Goal: Task Accomplishment & Management: Manage account settings

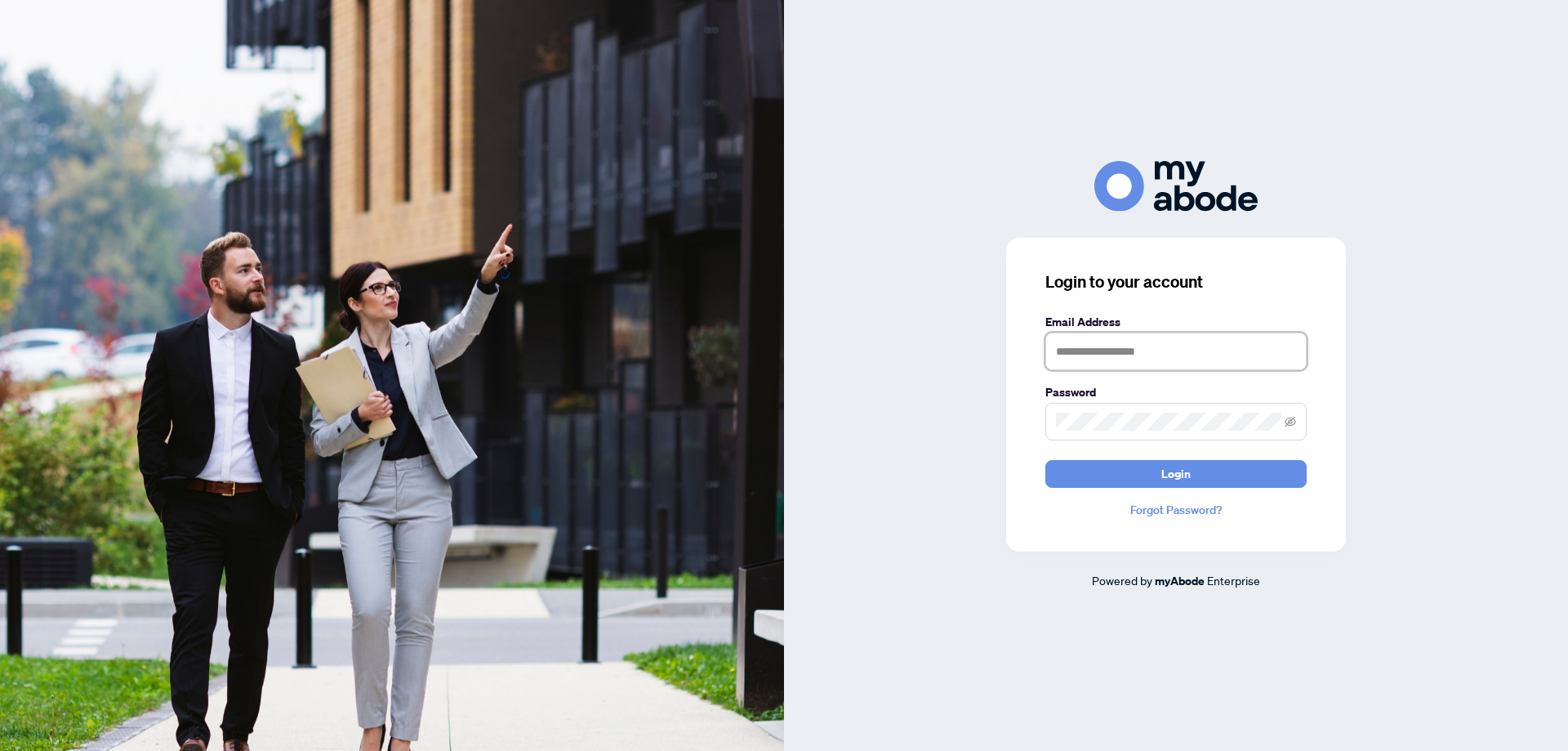
click at [1136, 357] on input "text" at bounding box center [1176, 351] width 261 height 37
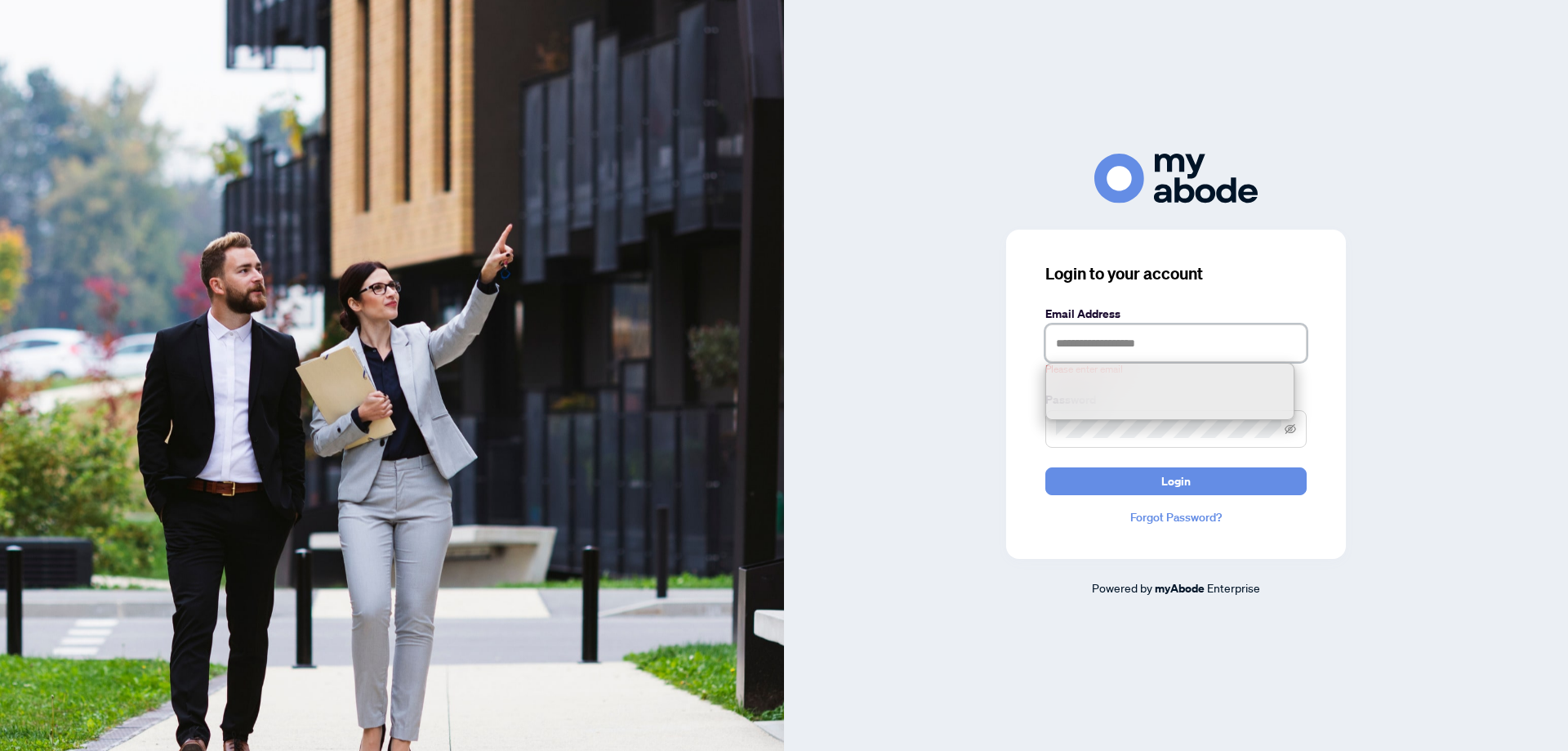
type input "**********"
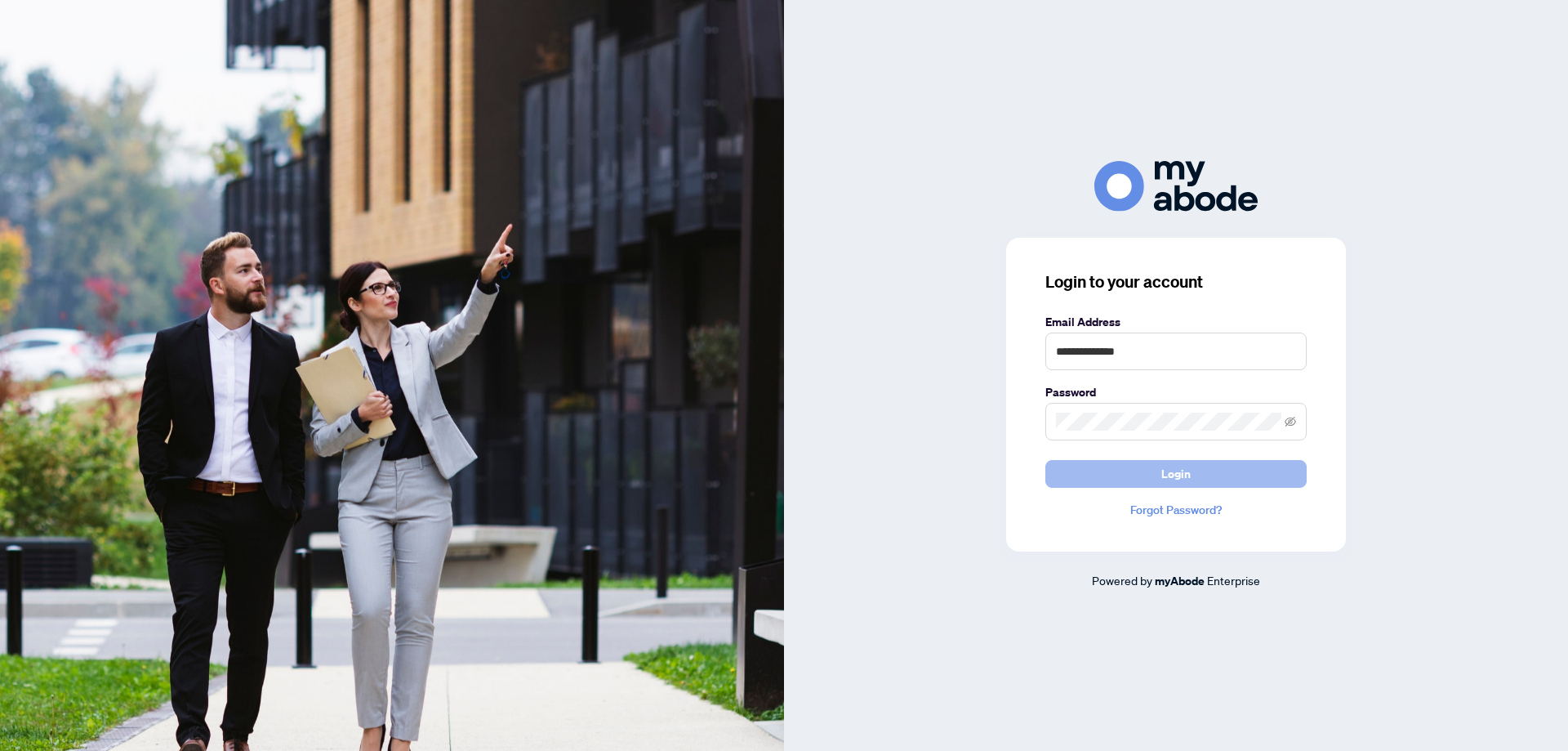
click at [1085, 476] on button "Login" at bounding box center [1176, 473] width 261 height 27
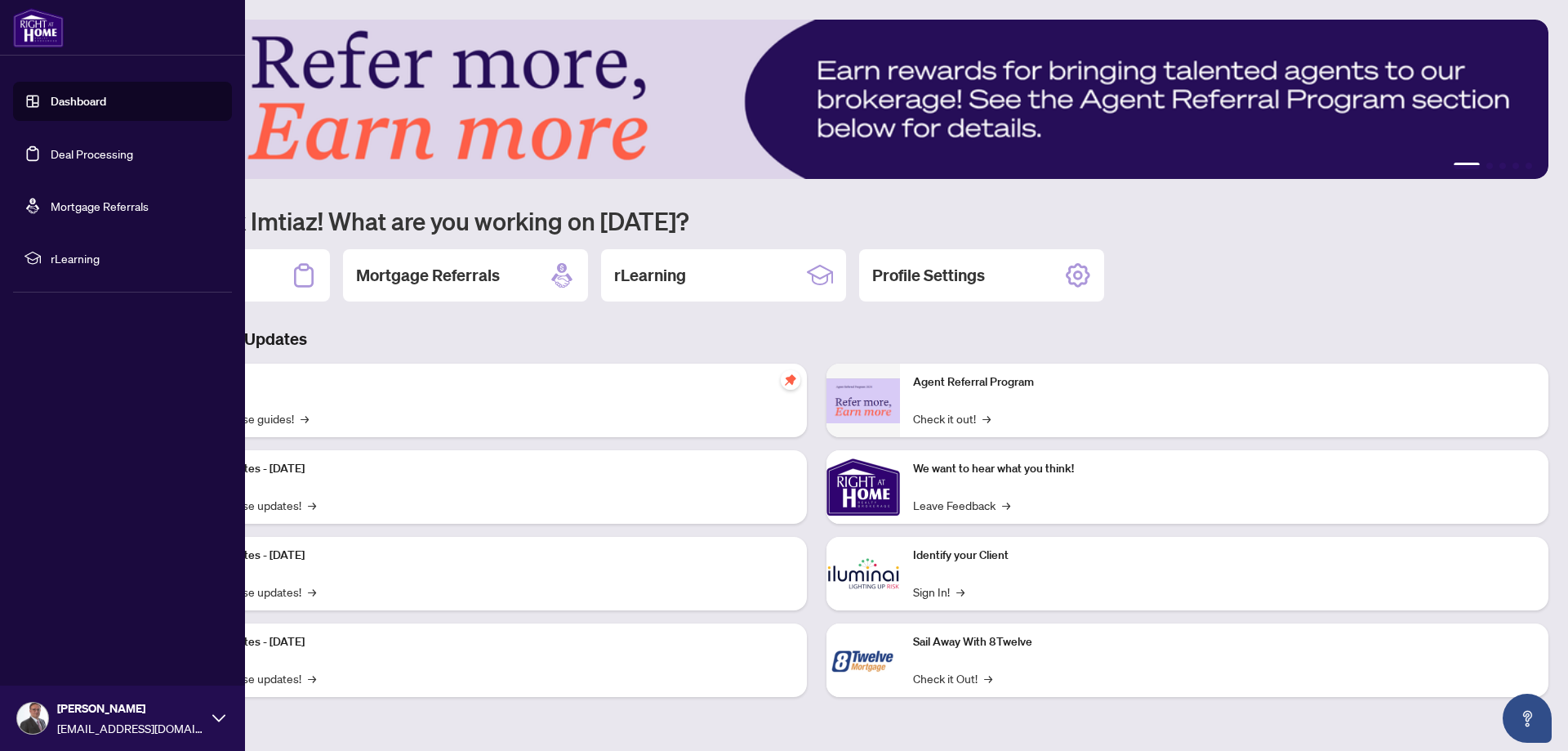
click at [82, 152] on link "Deal Processing" at bounding box center [92, 154] width 82 height 15
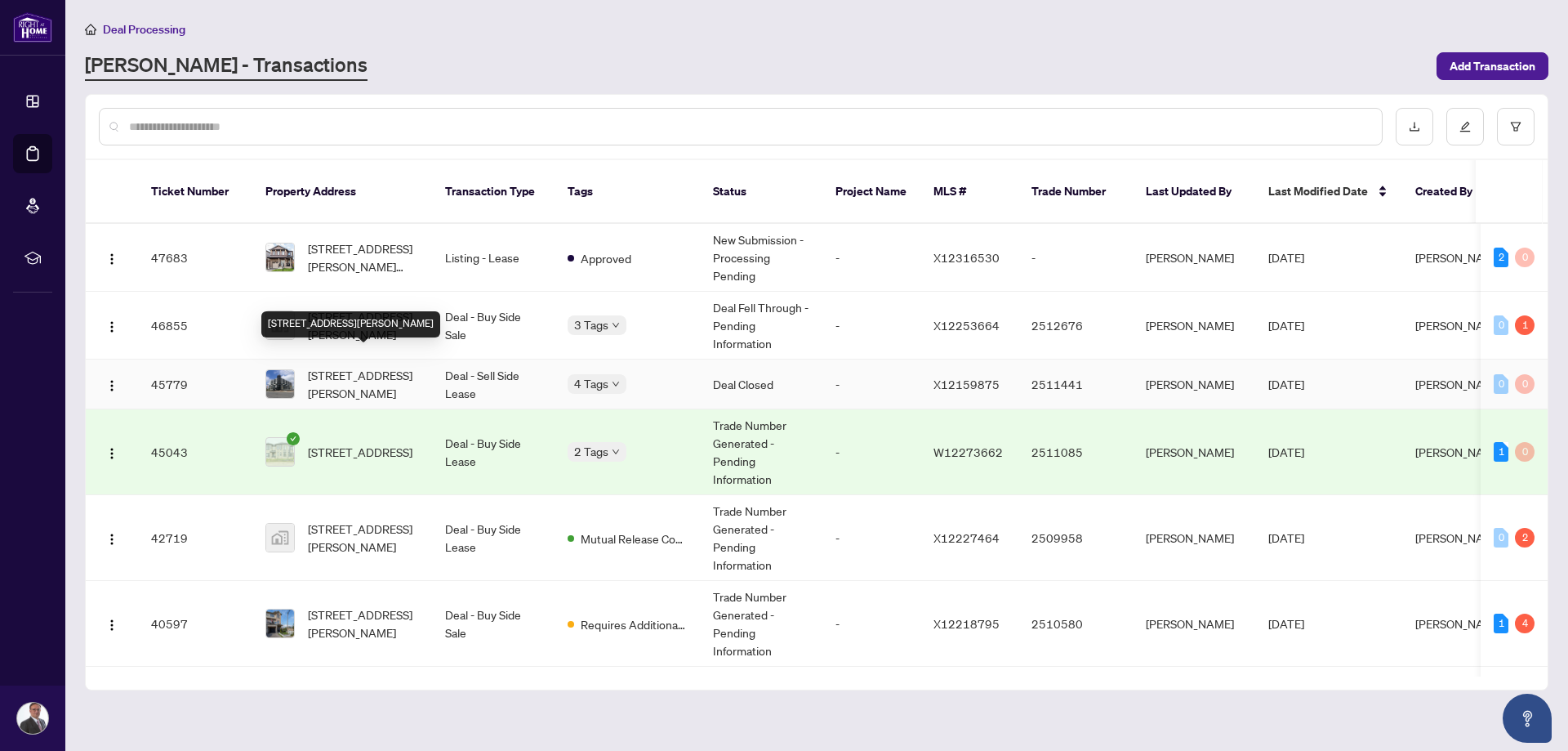
click at [352, 366] on span "608-575 Conklin Rd, Brantford, Ontario N3T 0Y2, Canada" at bounding box center [363, 383] width 111 height 36
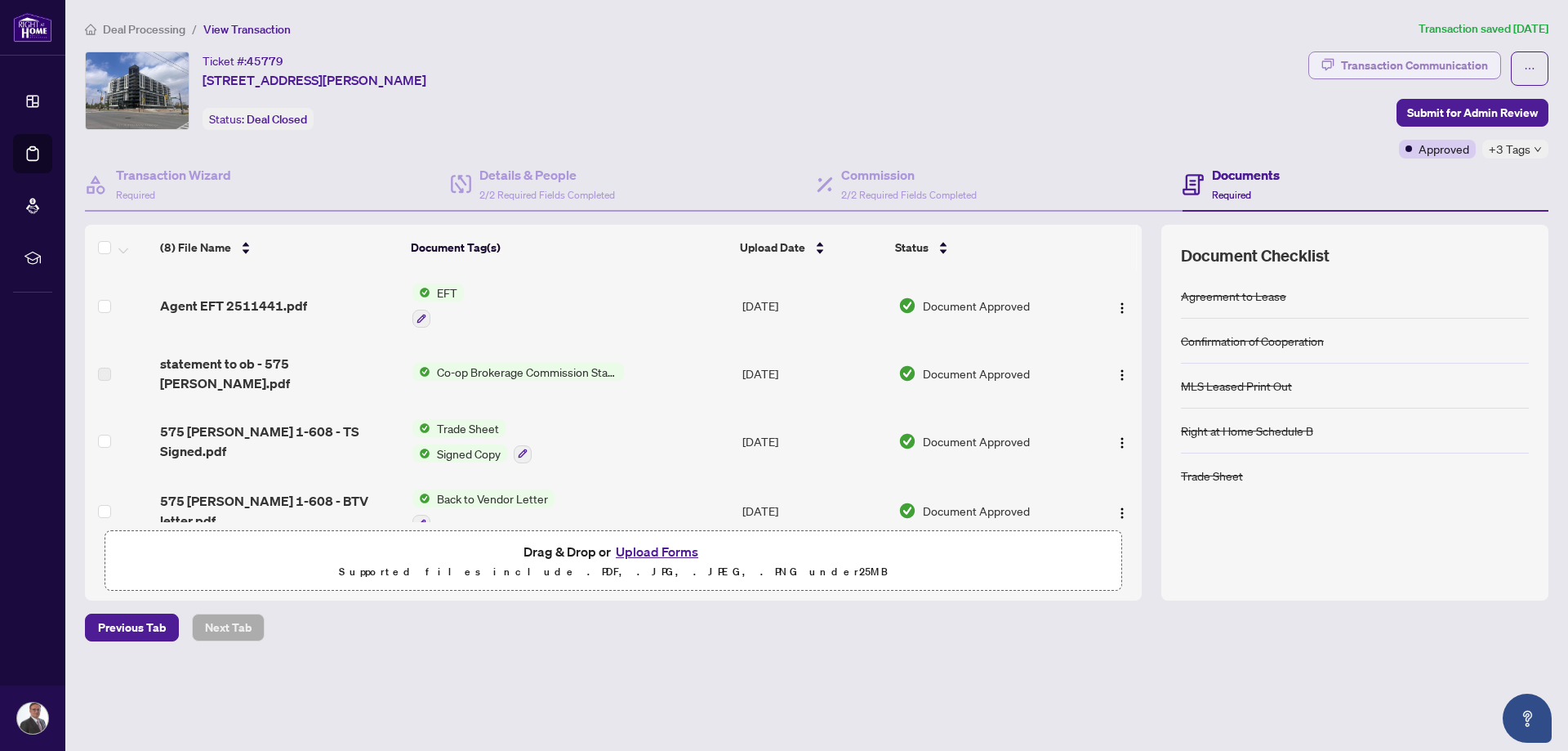
click at [1422, 62] on div "Transaction Communication" at bounding box center [1414, 65] width 147 height 26
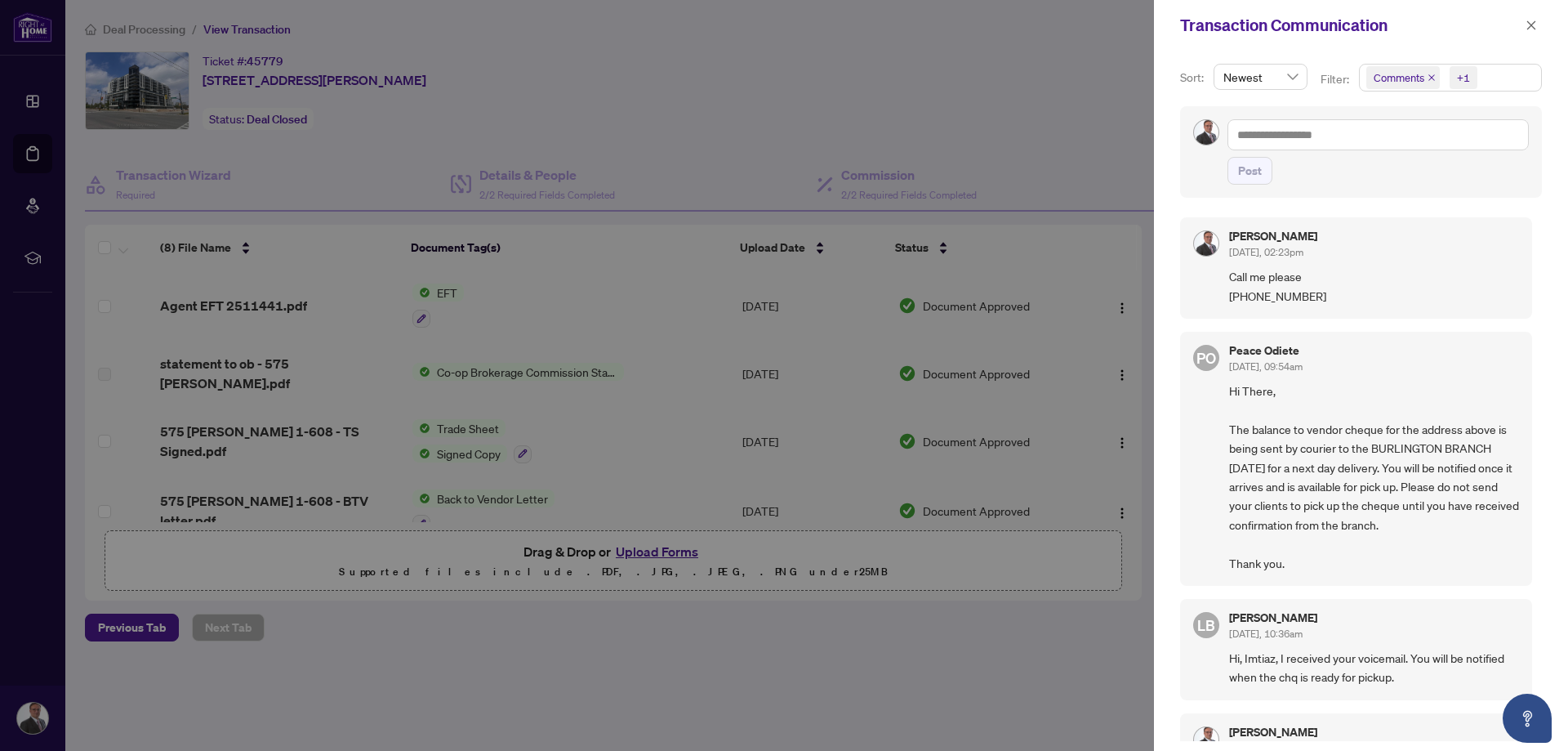
click at [1257, 512] on span "Hi There, The balance to vendor cheque for the address above is being sent by c…" at bounding box center [1373, 477] width 290 height 191
click at [662, 52] on div at bounding box center [784, 376] width 1568 height 751
